Goal: Transaction & Acquisition: Purchase product/service

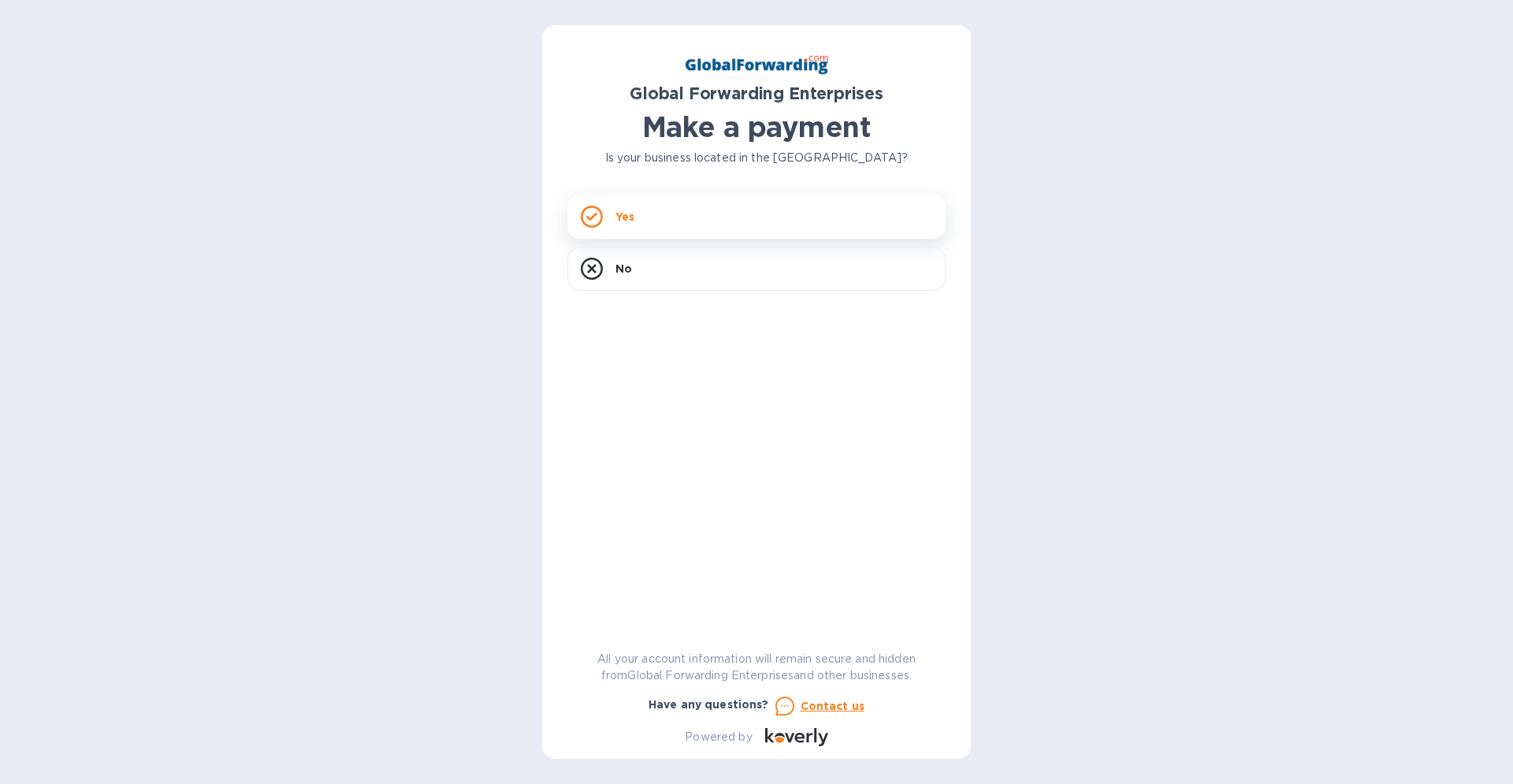
click at [621, 214] on p "Yes" at bounding box center [625, 217] width 19 height 16
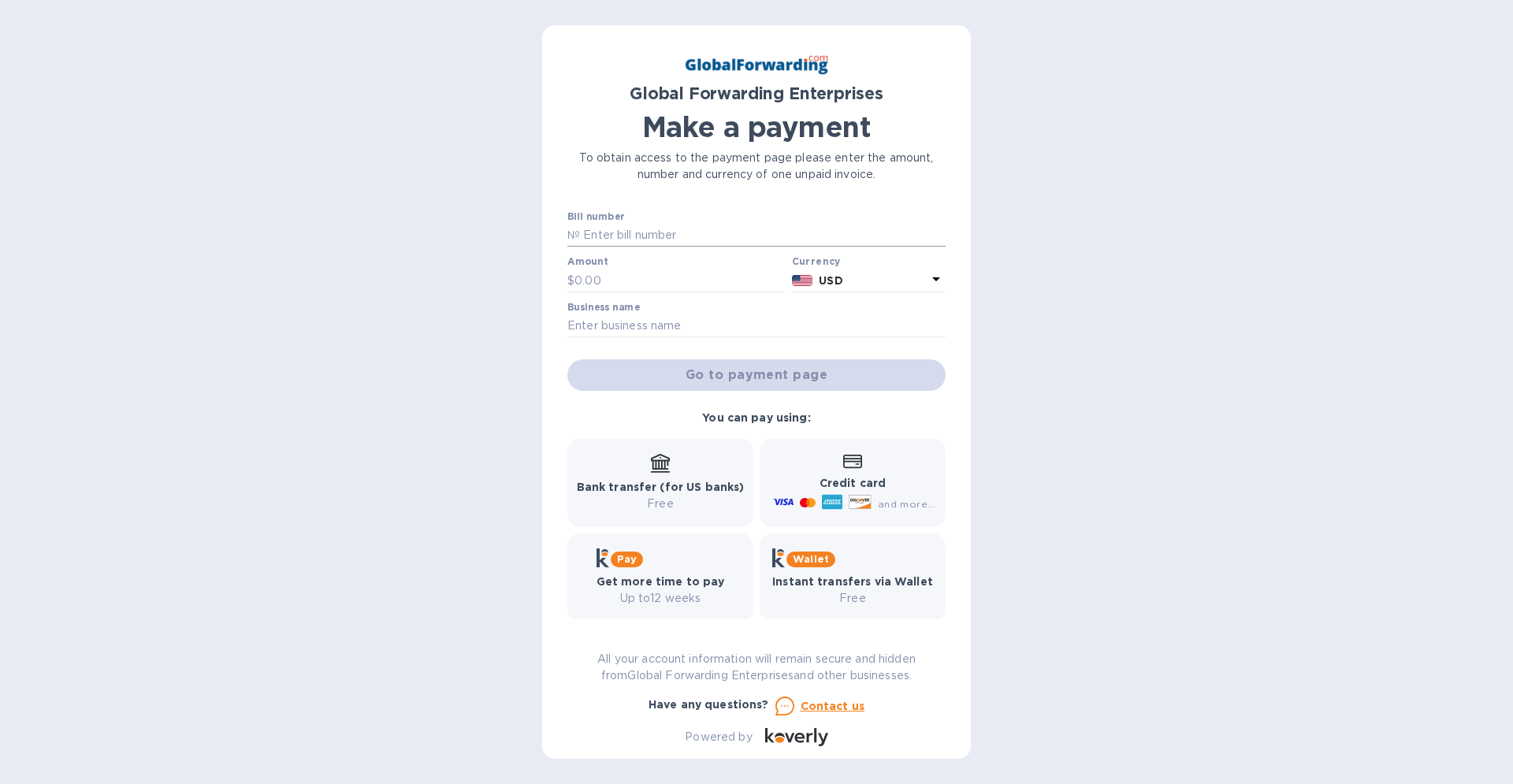
click at [629, 240] on input "text" at bounding box center [763, 235] width 366 height 23
type input "72201274zh18 72201247zj08"
click at [619, 279] on input "text" at bounding box center [680, 280] width 211 height 23
type input "166.32"
click at [633, 327] on input "text" at bounding box center [756, 326] width 378 height 23
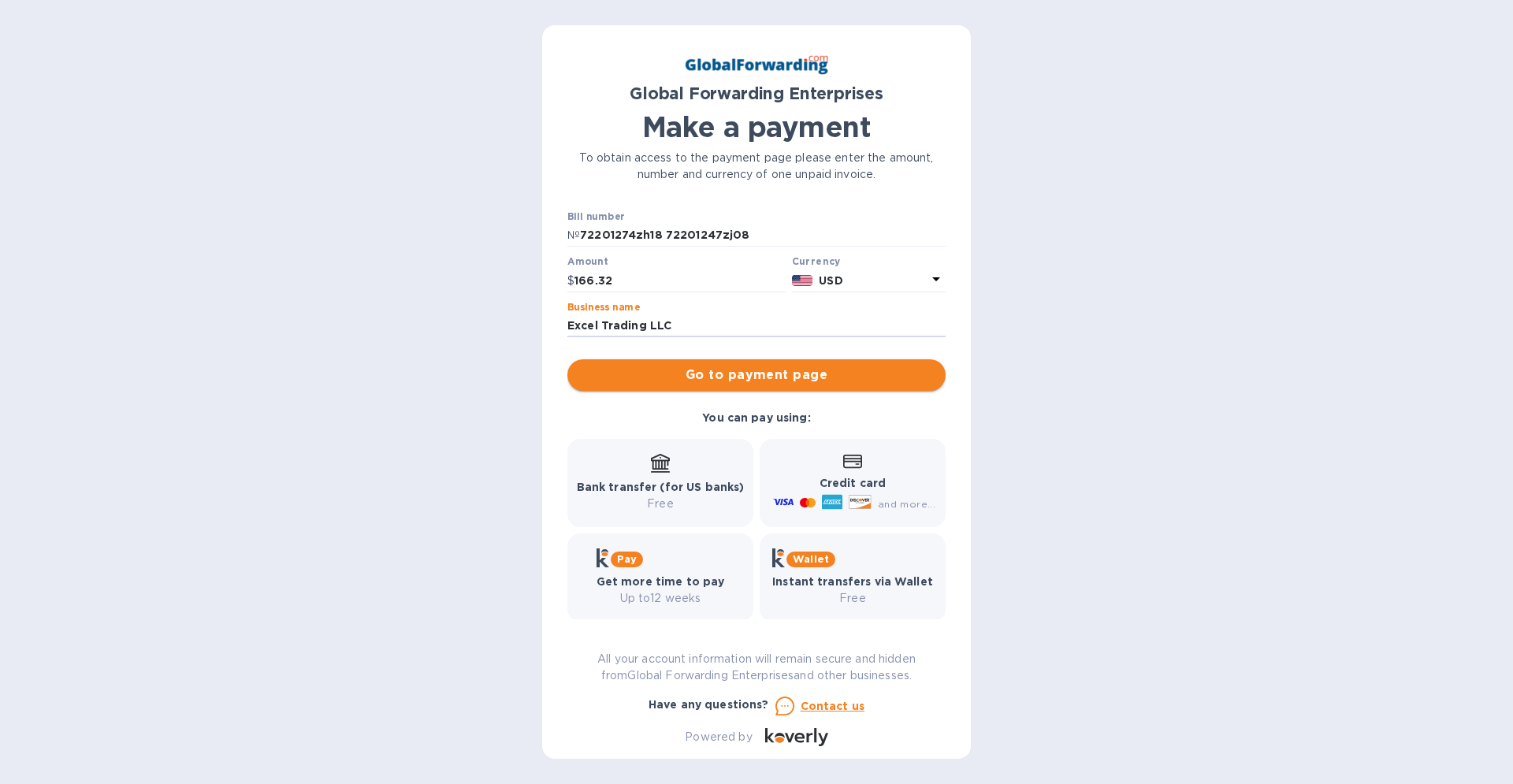
type input "Excel Trading LLC"
click at [759, 375] on span "Go to payment page" at bounding box center [757, 374] width 353 height 19
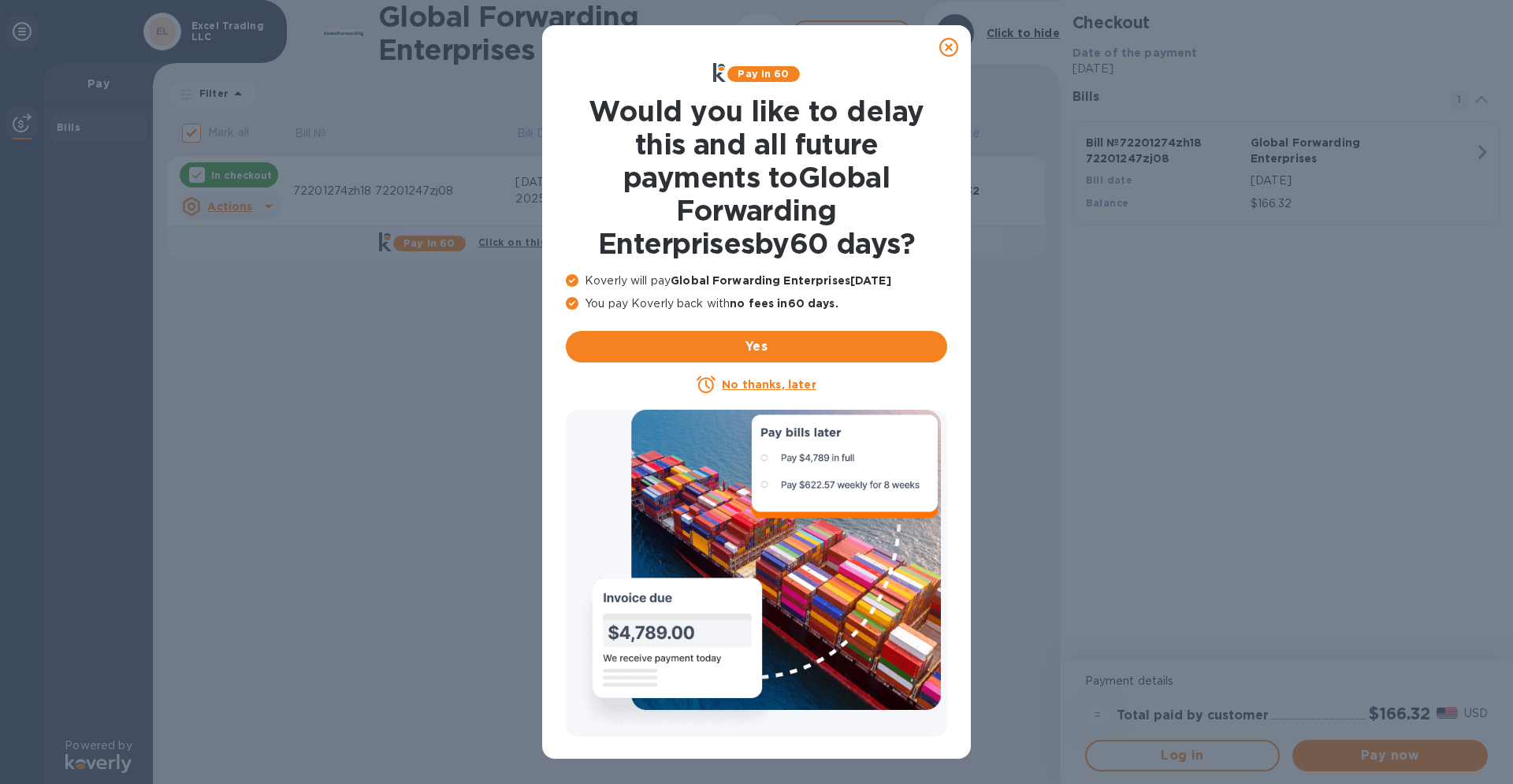
click at [755, 387] on u "No thanks, later" at bounding box center [769, 385] width 94 height 13
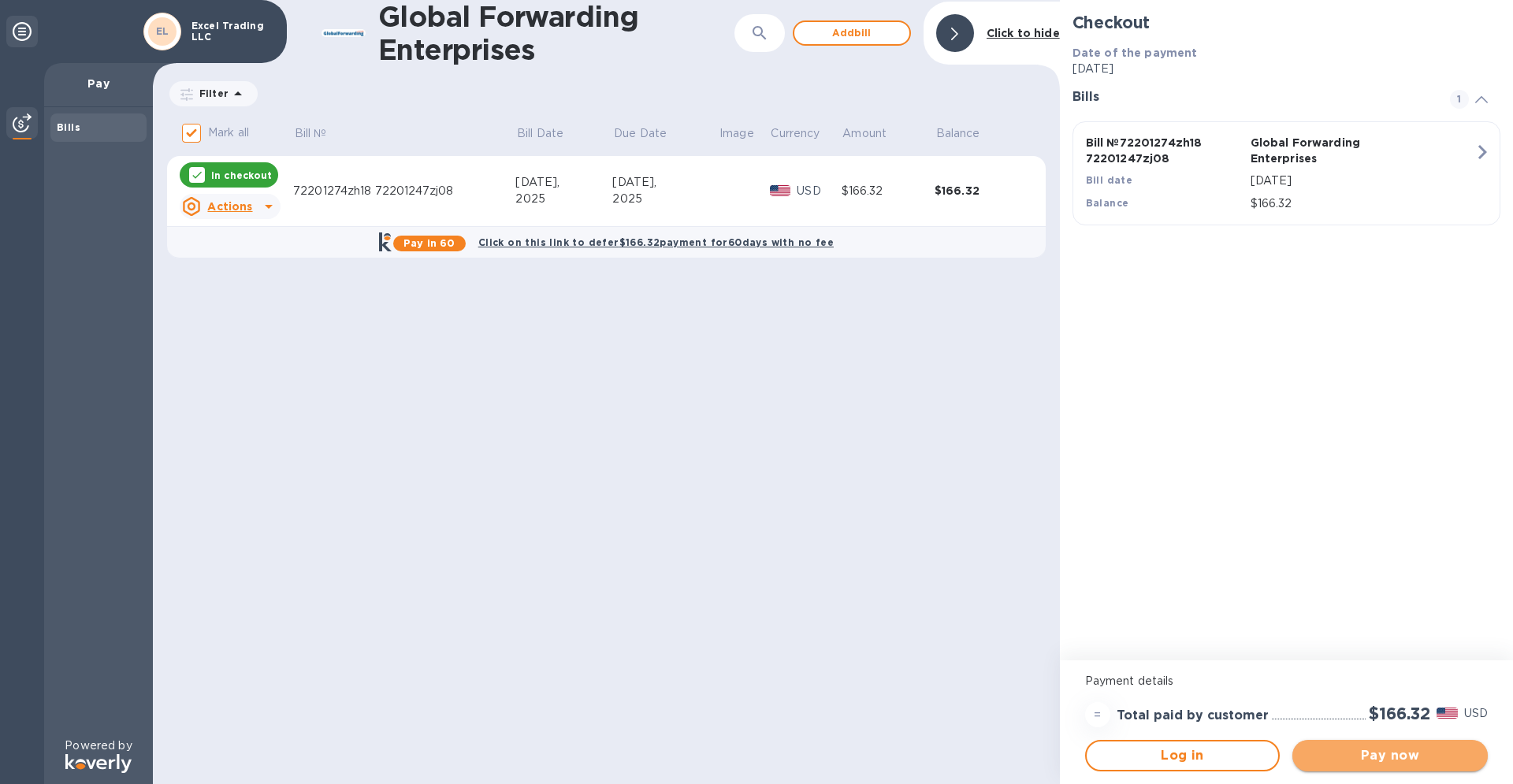
click at [1400, 759] on span "Pay now" at bounding box center [1390, 755] width 170 height 19
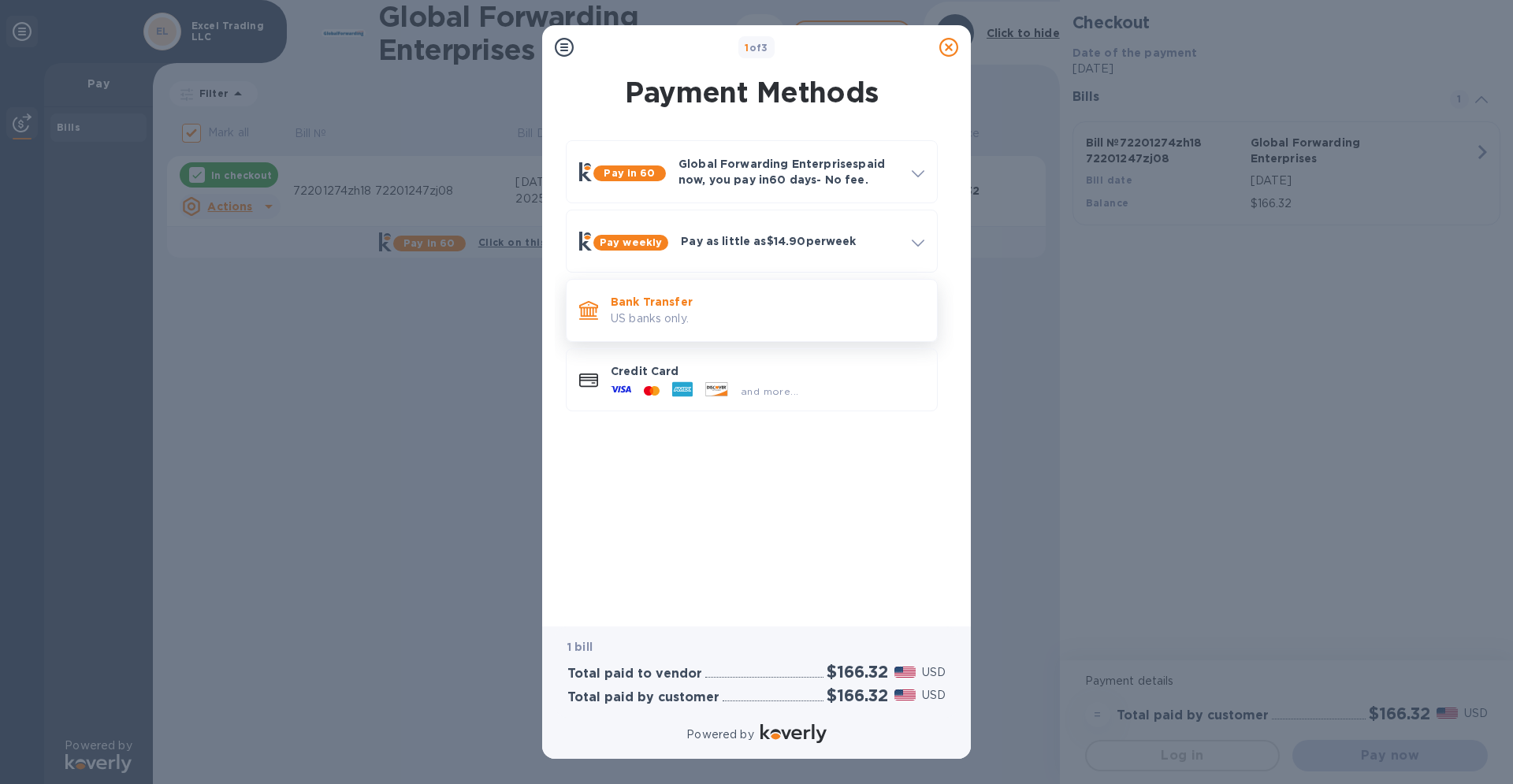
click at [666, 312] on p "US banks only." at bounding box center [767, 319] width 314 height 17
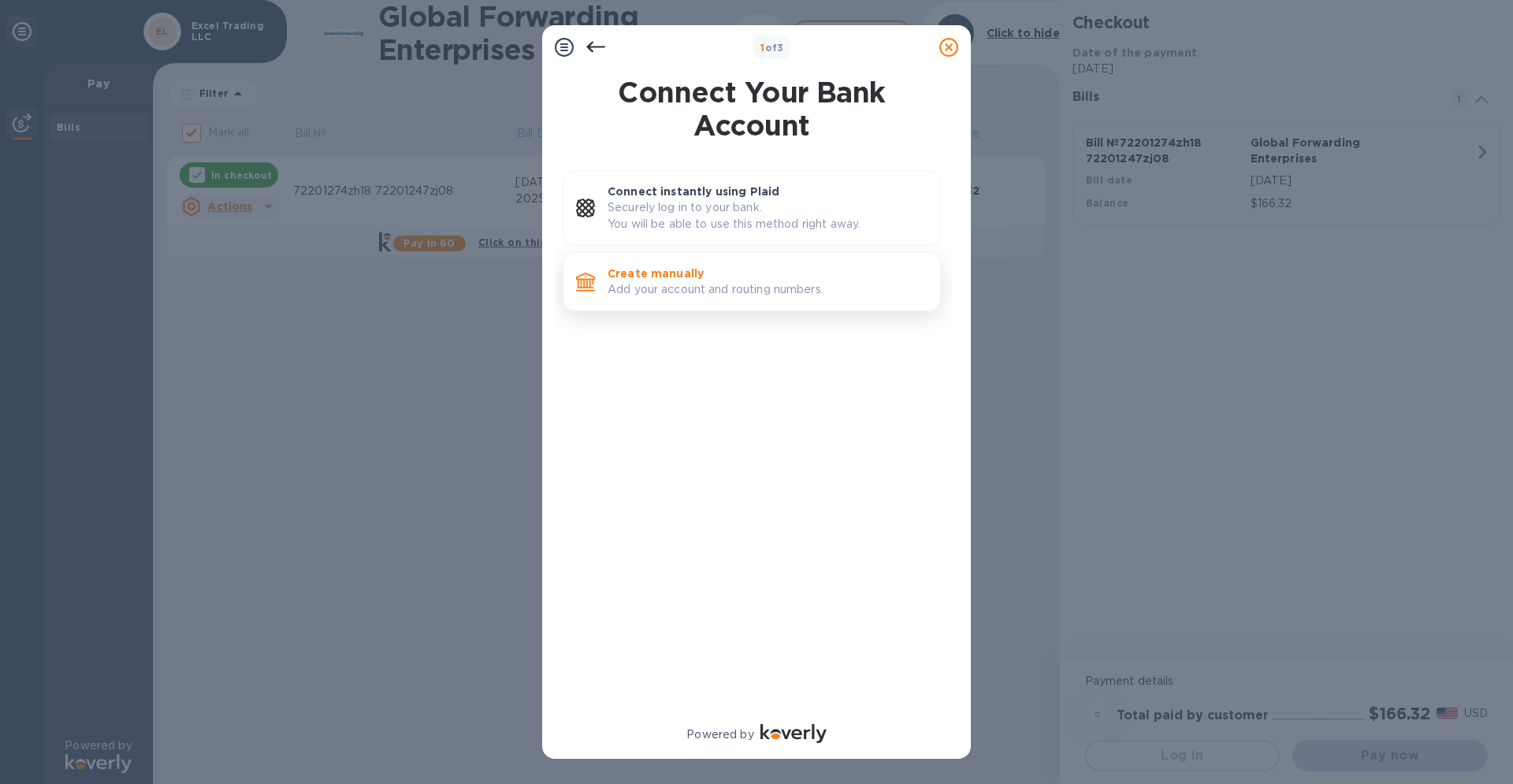
click at [695, 283] on p "Add your account and routing numbers." at bounding box center [767, 290] width 320 height 17
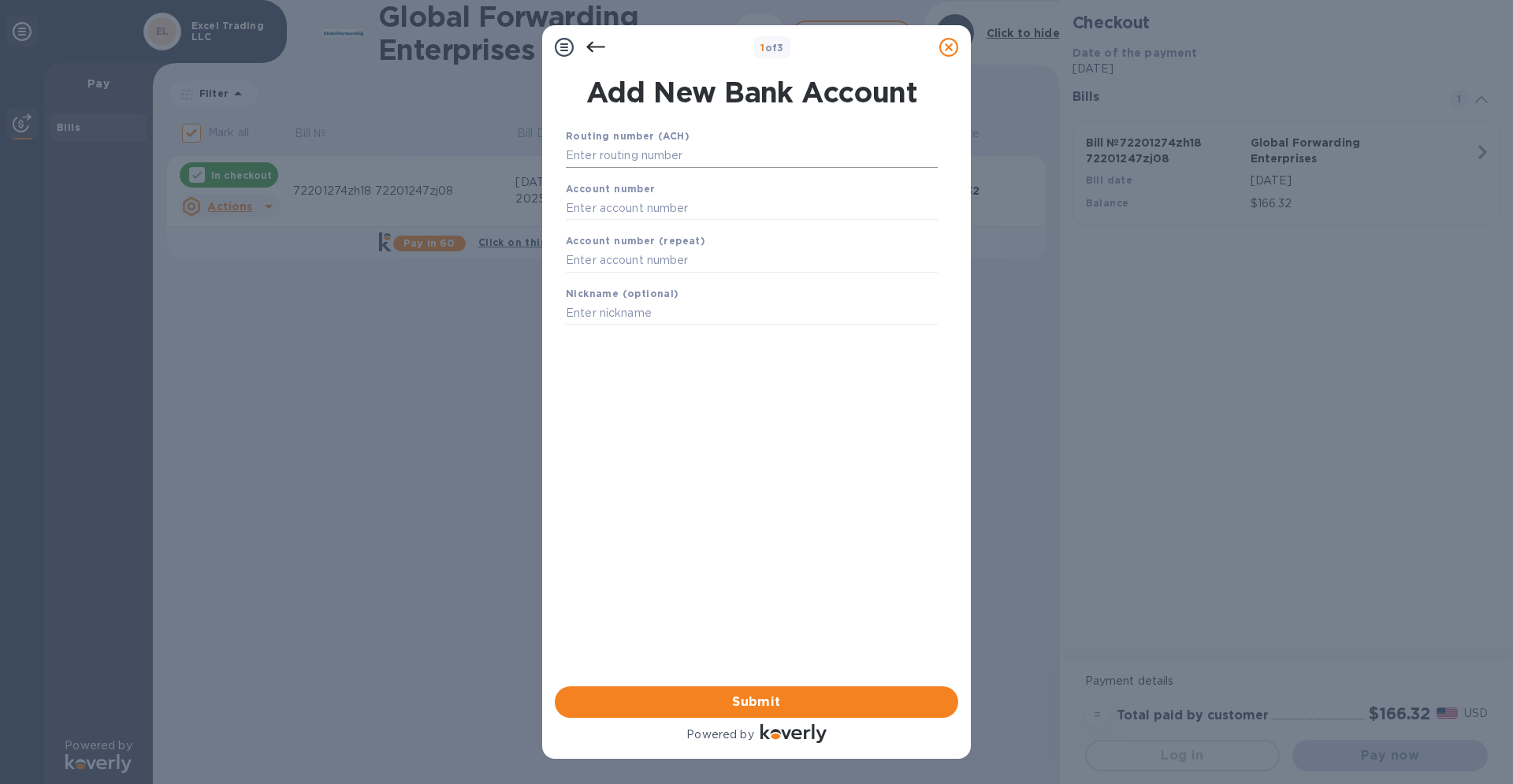
click at [626, 161] on input "text" at bounding box center [751, 156] width 372 height 23
type input "031201360"
click at [662, 231] on input "text" at bounding box center [751, 227] width 372 height 23
type input "7860344493"
click at [665, 281] on input "text" at bounding box center [751, 280] width 372 height 23
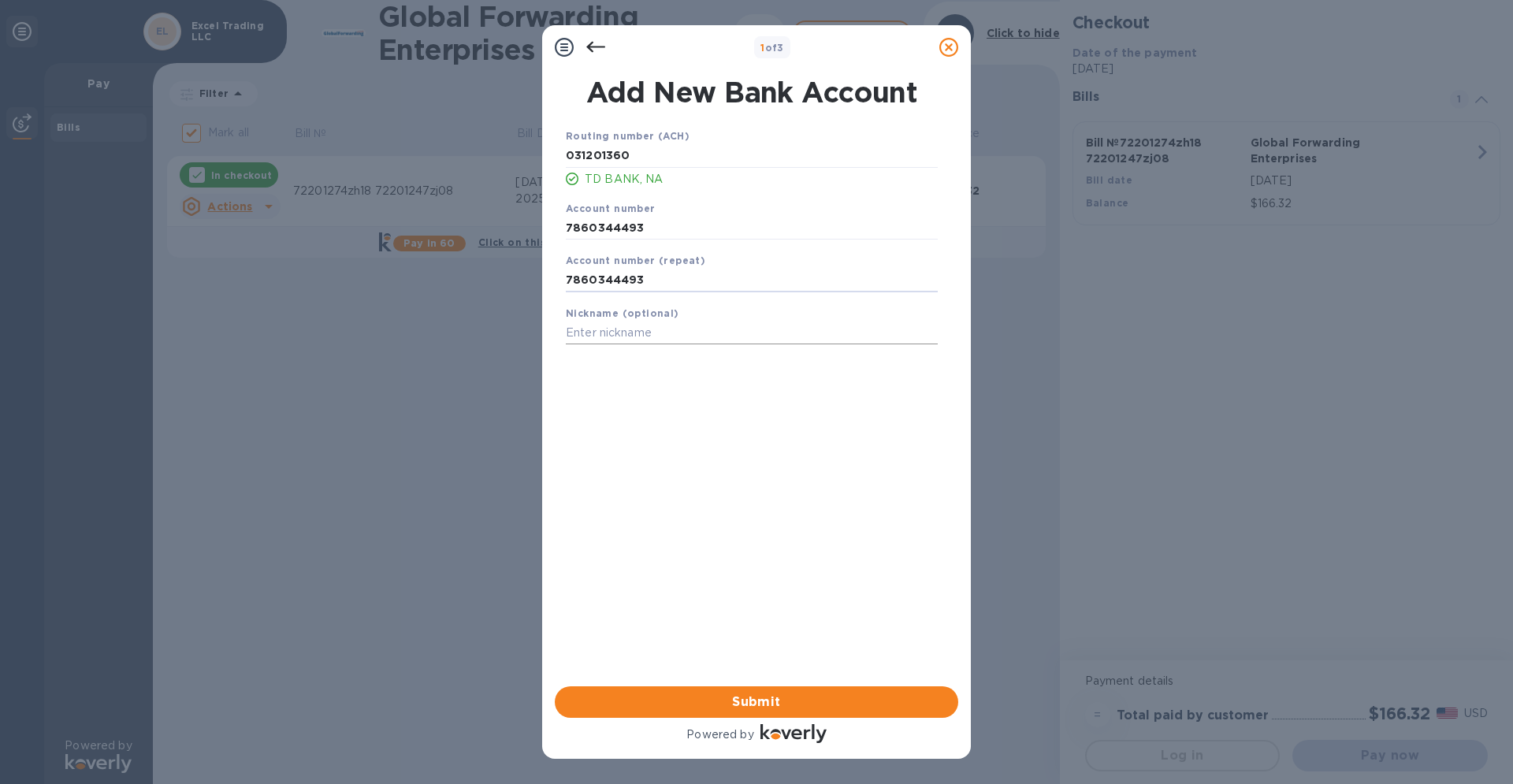
type input "7860344493"
click at [646, 337] on input "text" at bounding box center [751, 333] width 372 height 23
click at [770, 703] on span "Submit" at bounding box center [756, 702] width 378 height 19
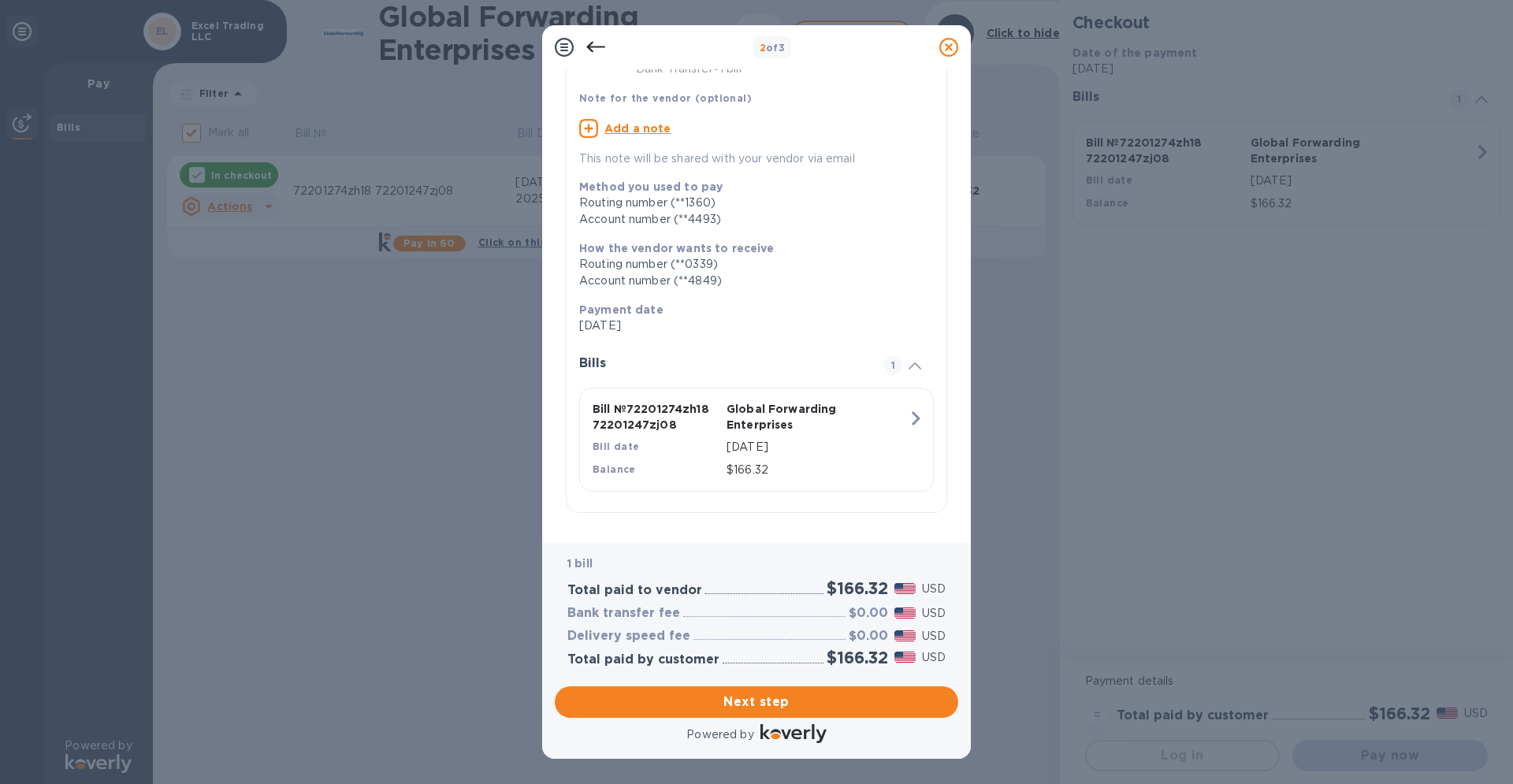
scroll to position [108, 0]
click at [754, 700] on span "Next step" at bounding box center [756, 702] width 378 height 19
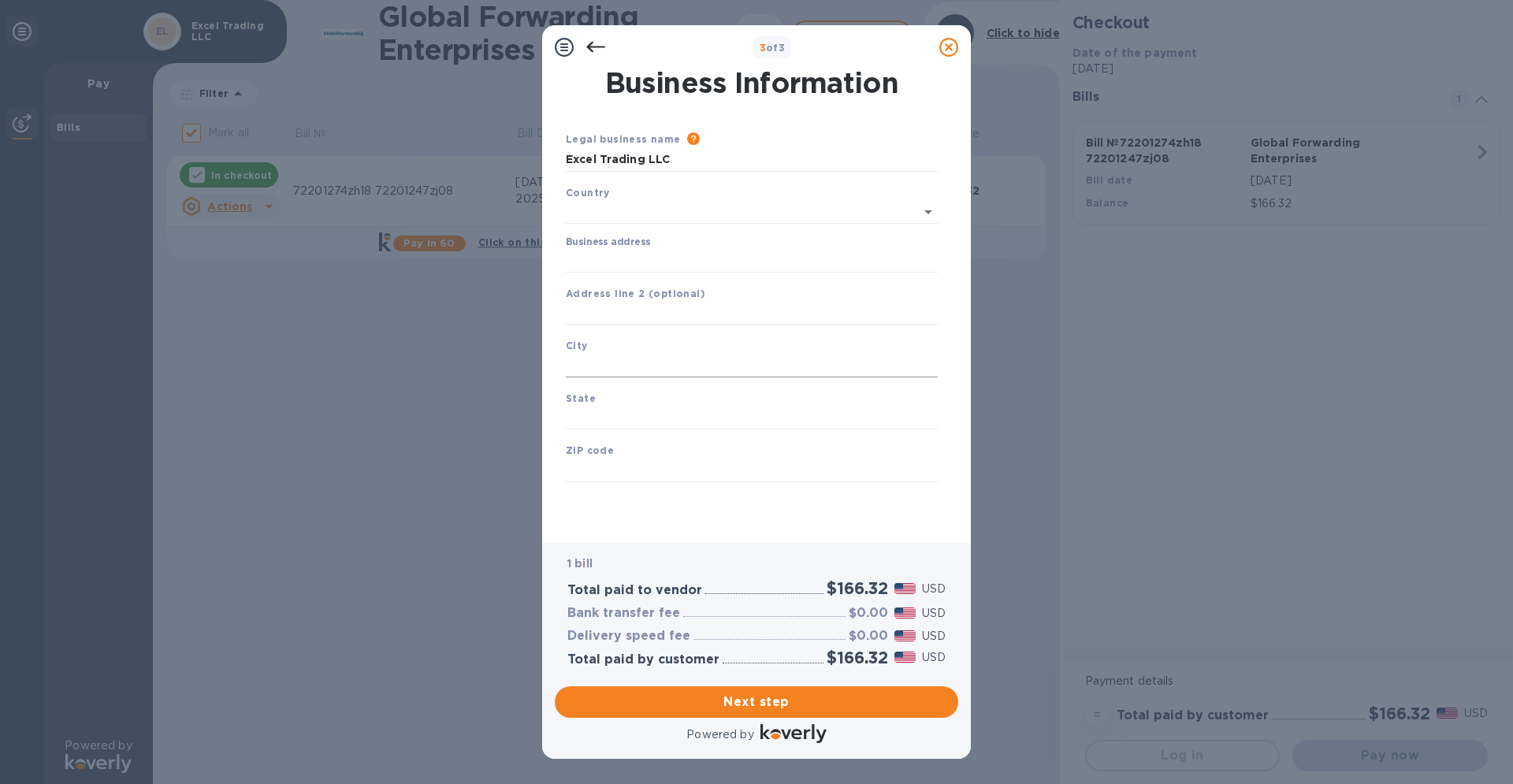
scroll to position [0, 0]
type input "[GEOGRAPHIC_DATA]"
click at [667, 255] on input "Business address" at bounding box center [751, 257] width 372 height 23
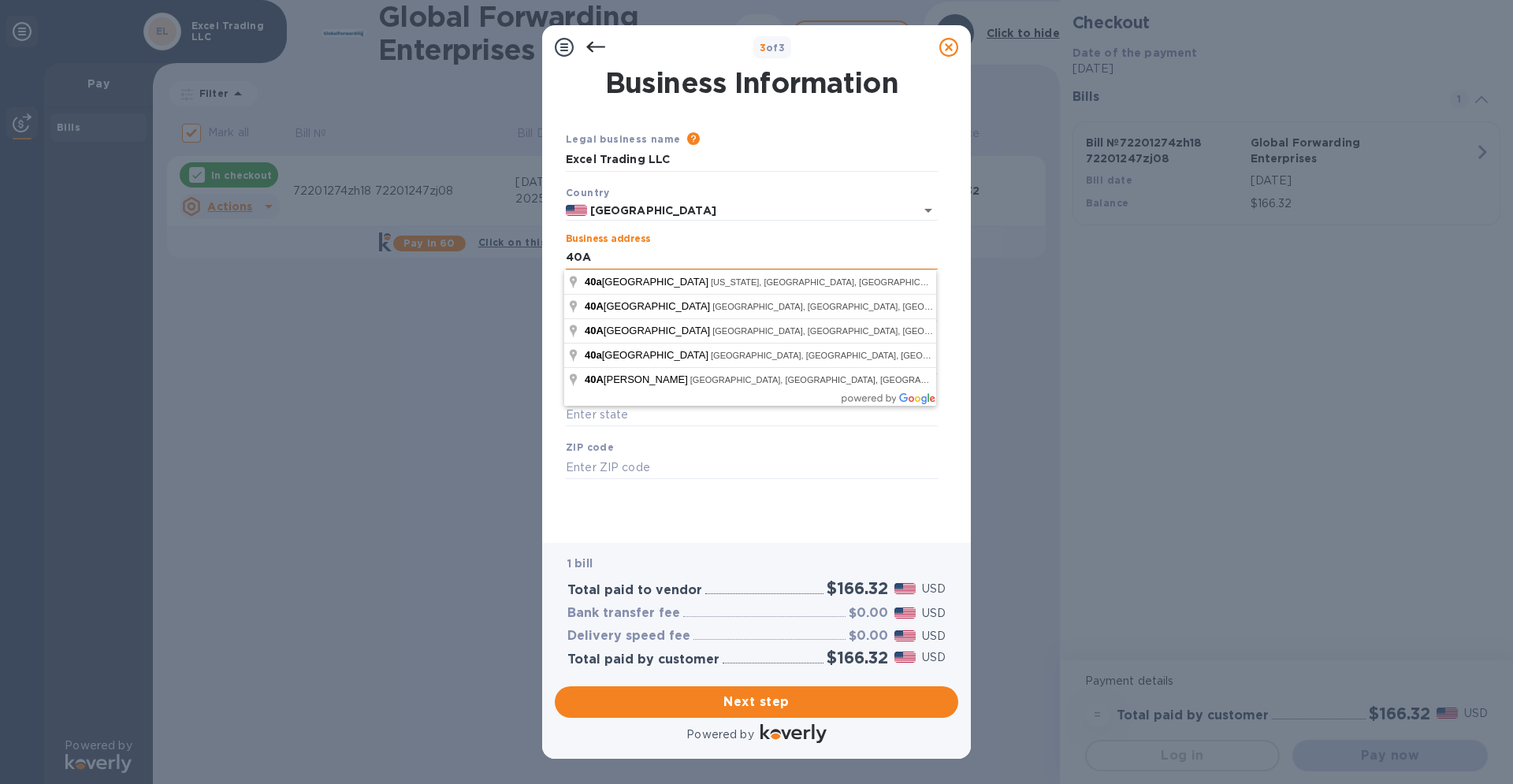
type input "40A"
type input "[GEOGRAPHIC_DATA]"
type input "NJ"
type input "08816"
type input "[STREET_ADDRESS]"
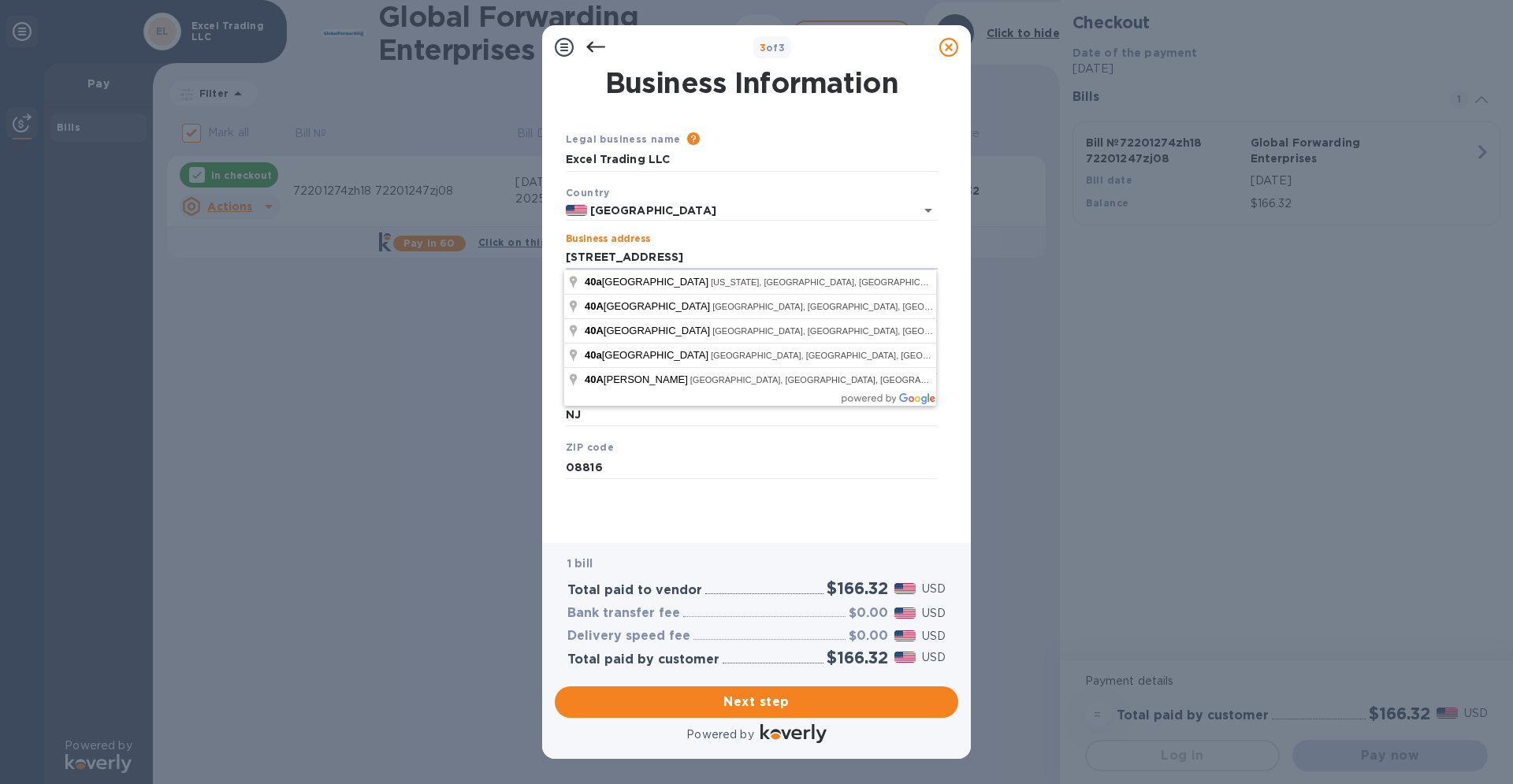
click at [959, 339] on div "Business Information Legal business name Please provide the legal name that app…" at bounding box center [756, 306] width 428 height 473
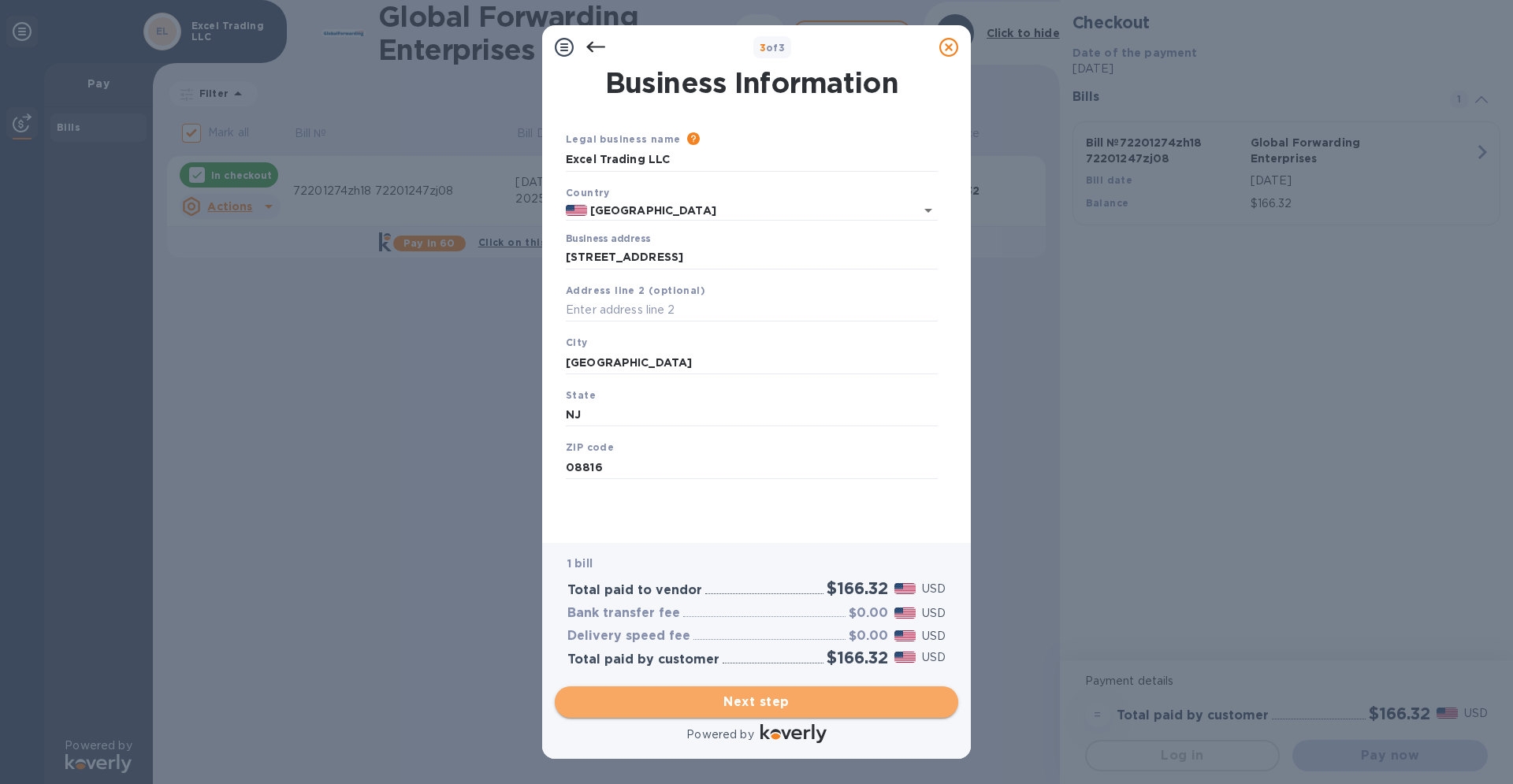
click at [763, 703] on span "Next step" at bounding box center [756, 702] width 378 height 19
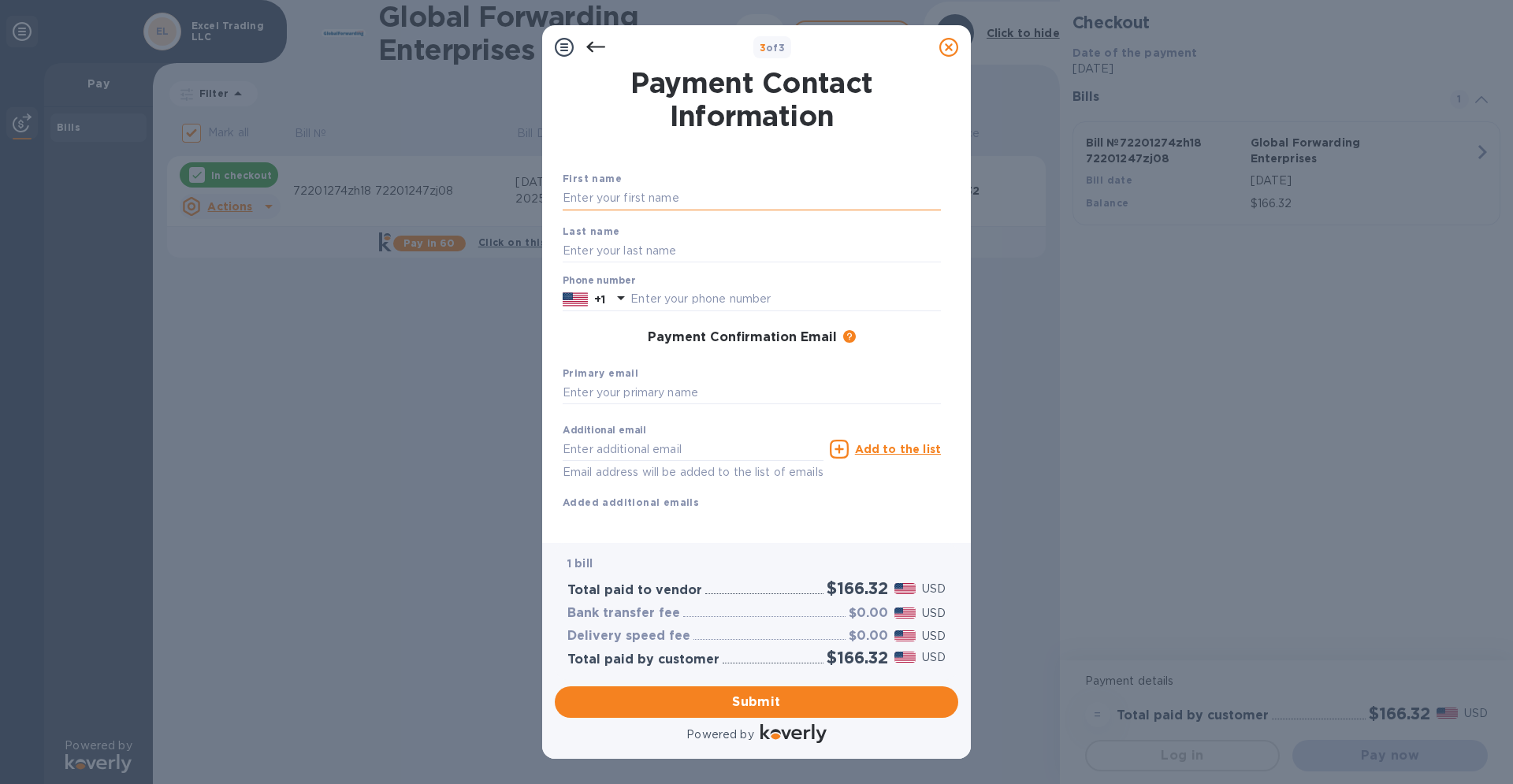
click at [658, 202] on input "text" at bounding box center [751, 198] width 378 height 23
click at [635, 201] on input "text" at bounding box center [751, 198] width 378 height 23
type input "[PERSON_NAME]"
type input "Goldemberg"
click at [671, 299] on input "text" at bounding box center [785, 299] width 311 height 23
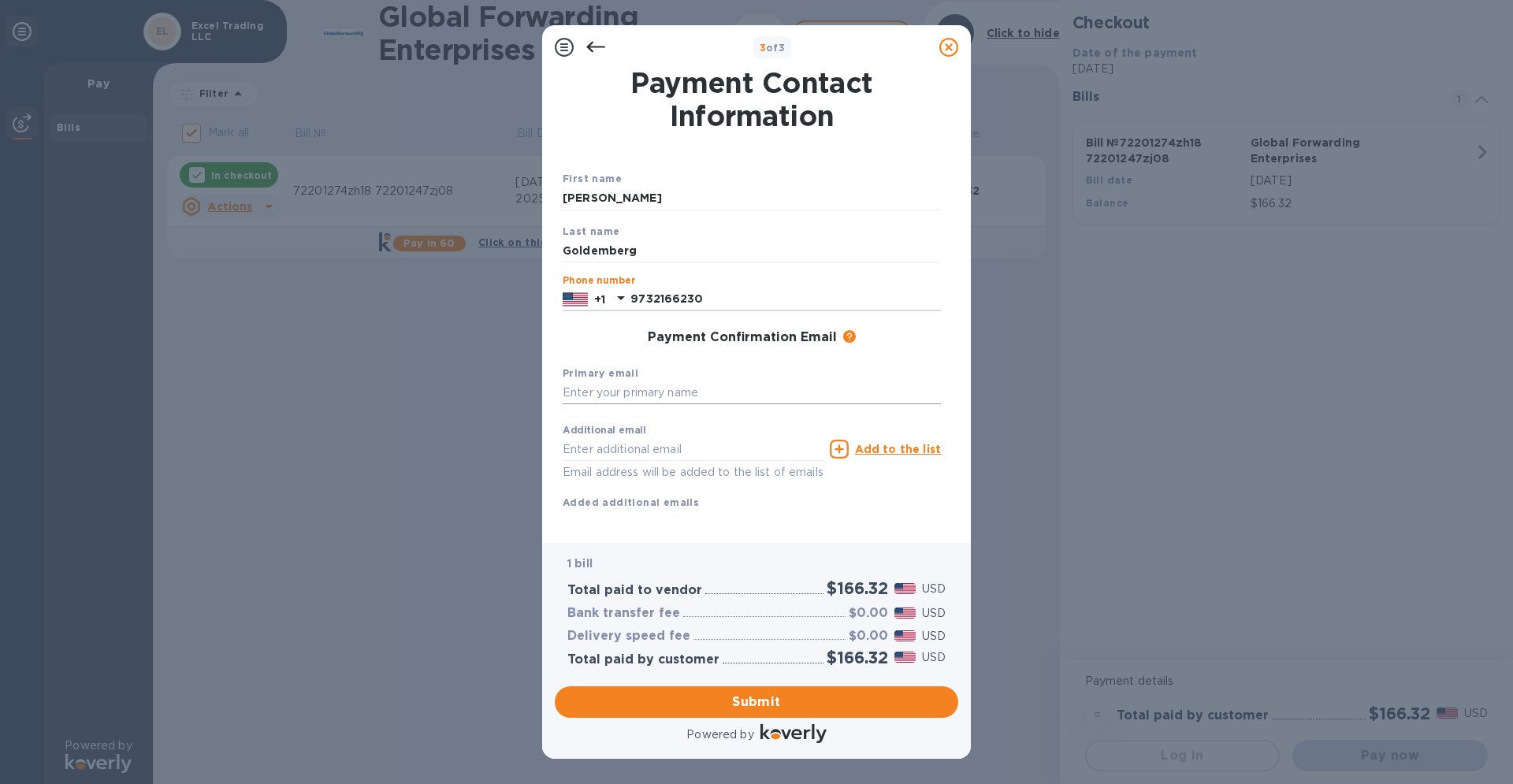
type input "9732166230"
click at [675, 391] on input "text" at bounding box center [751, 393] width 378 height 23
type input "[EMAIL_ADDRESS][DOMAIN_NAME]"
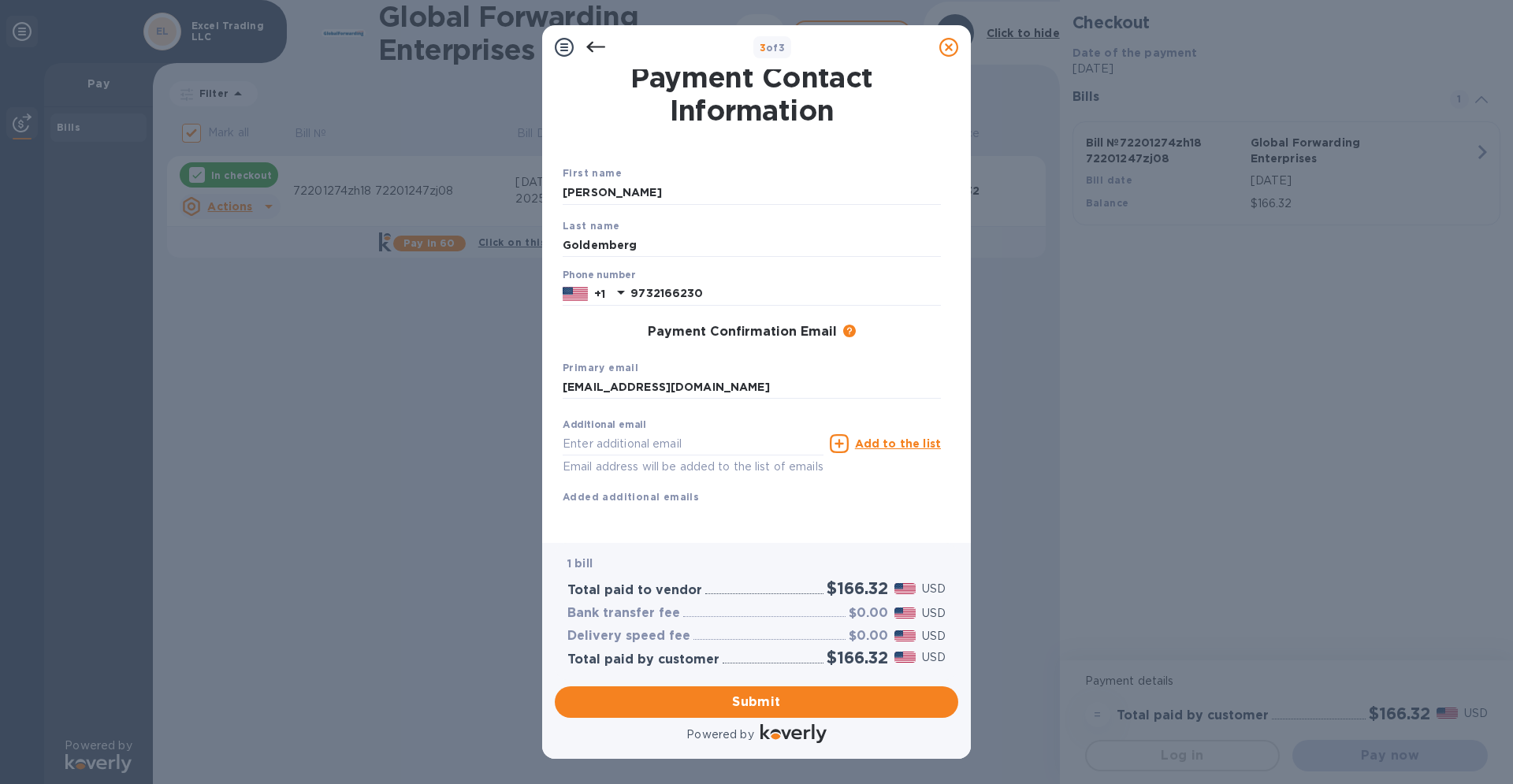
scroll to position [23, 0]
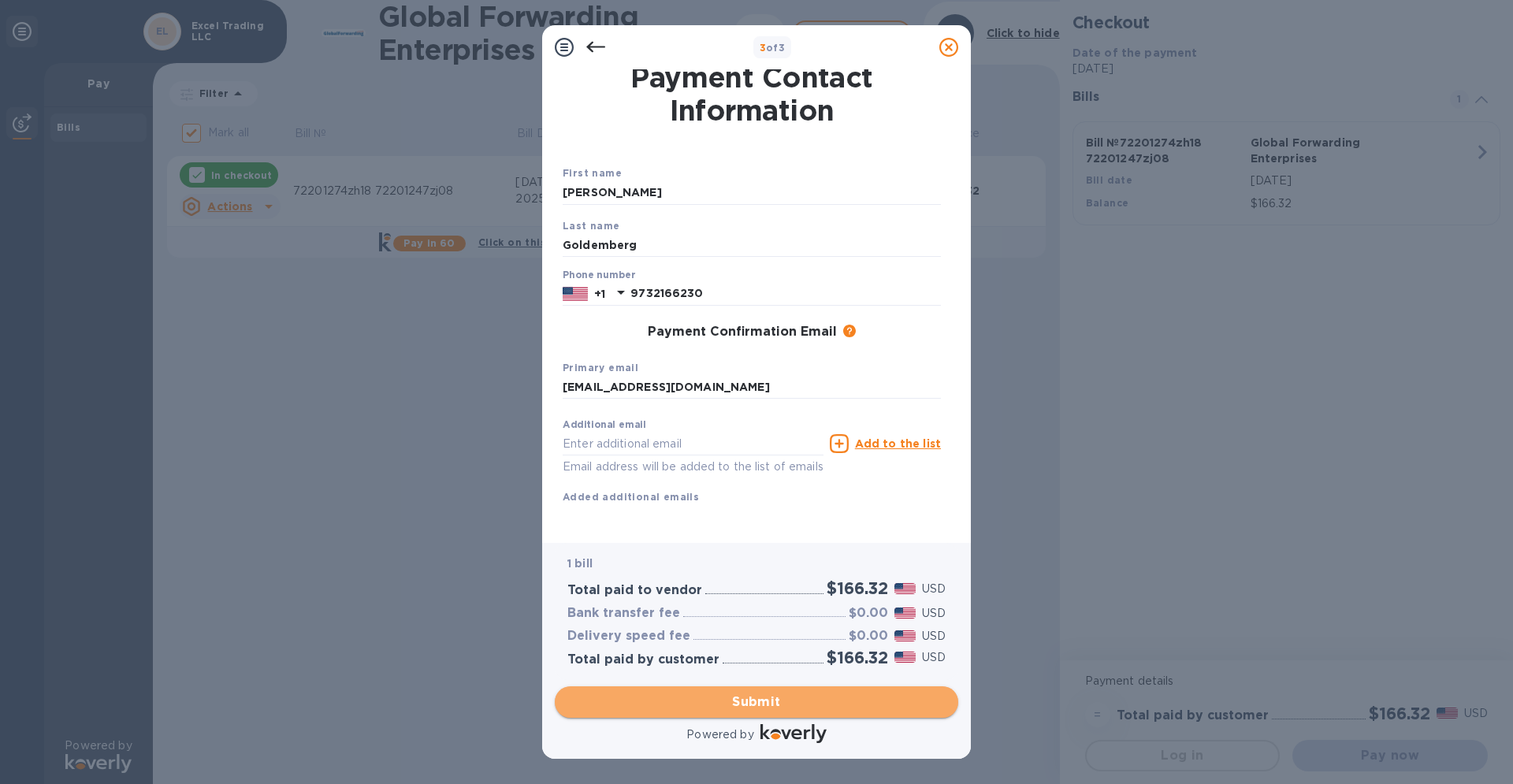
click at [760, 701] on span "Submit" at bounding box center [756, 702] width 378 height 19
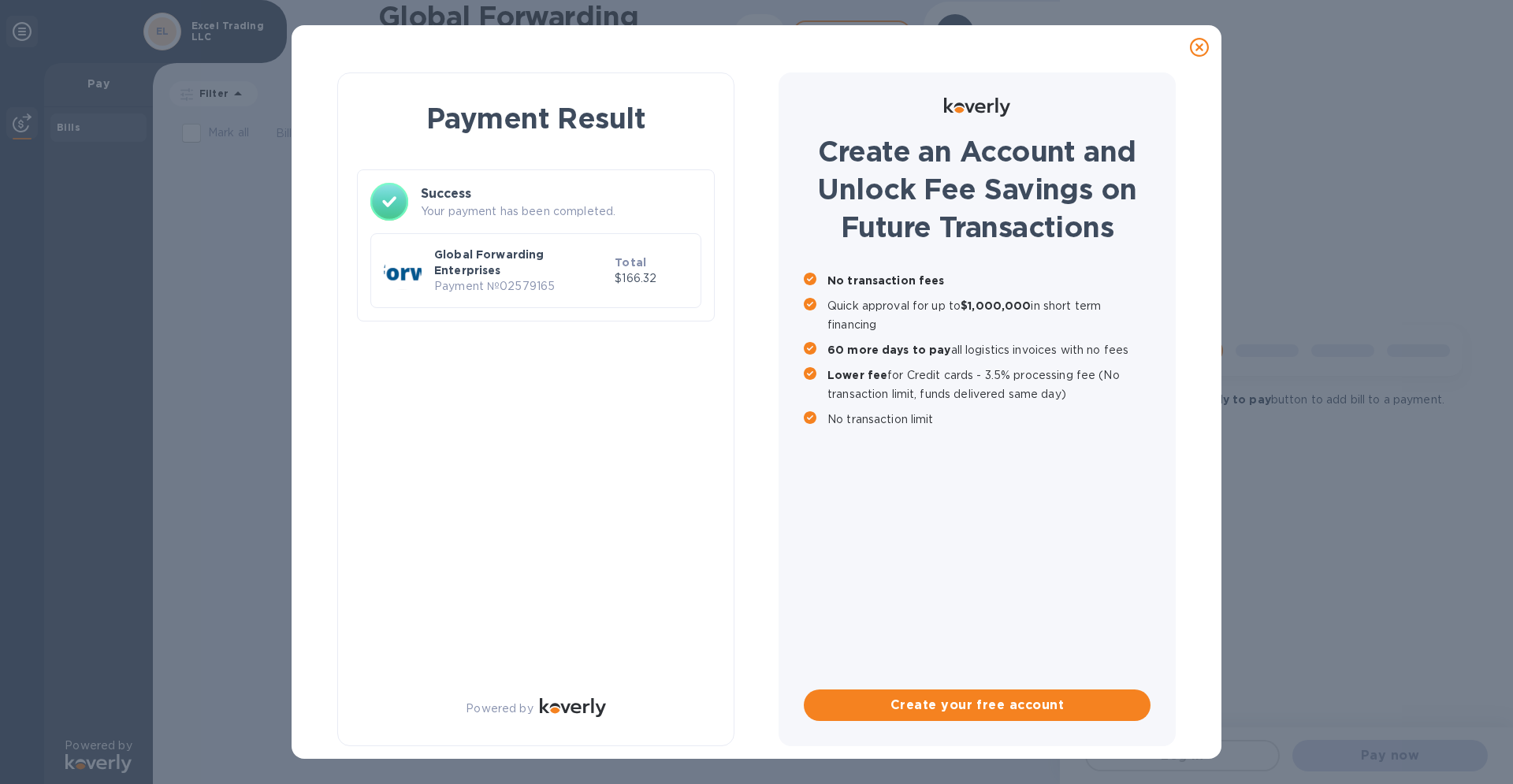
checkbox input "false"
click at [1198, 49] on icon at bounding box center [1199, 47] width 19 height 19
